Goal: Task Accomplishment & Management: Manage account settings

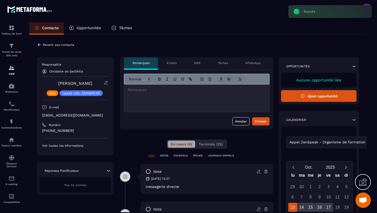
click at [39, 43] on icon at bounding box center [39, 45] width 5 height 5
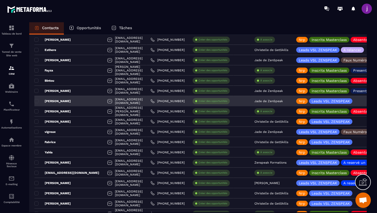
scroll to position [856, 0]
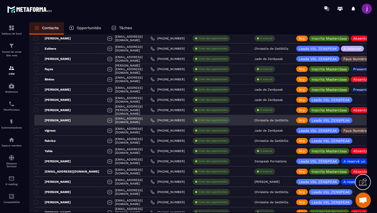
click at [274, 120] on p "Christelle de GetSkills" at bounding box center [272, 121] width 34 height 4
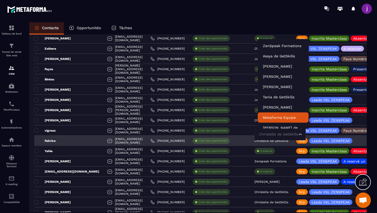
scroll to position [4, 0]
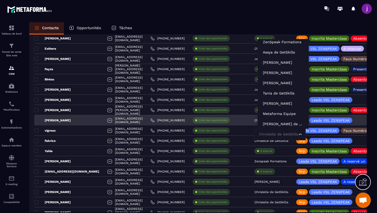
click at [275, 135] on input "Search for option" at bounding box center [278, 135] width 40 height 6
type input "****"
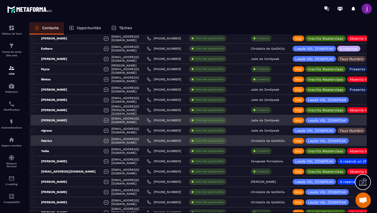
scroll to position [0, 0]
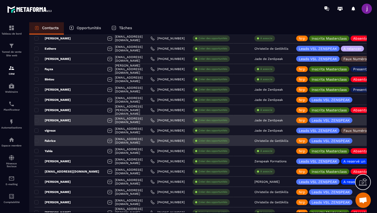
click at [280, 142] on p "Christelle de GetSkills" at bounding box center [272, 141] width 34 height 4
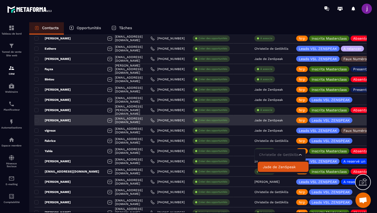
click at [279, 167] on p "Jade de ZenSpeak" at bounding box center [283, 167] width 41 height 5
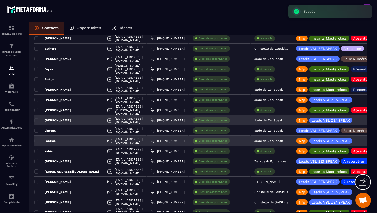
click at [72, 141] on div "Fabrice" at bounding box center [68, 141] width 69 height 10
